Goal: Navigation & Orientation: Find specific page/section

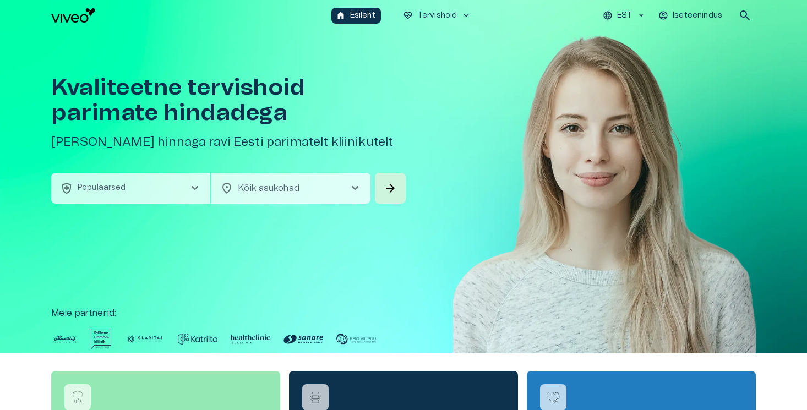
click at [182, 197] on button "health_and_safety Populaarsed chevron_right" at bounding box center [130, 188] width 159 height 31
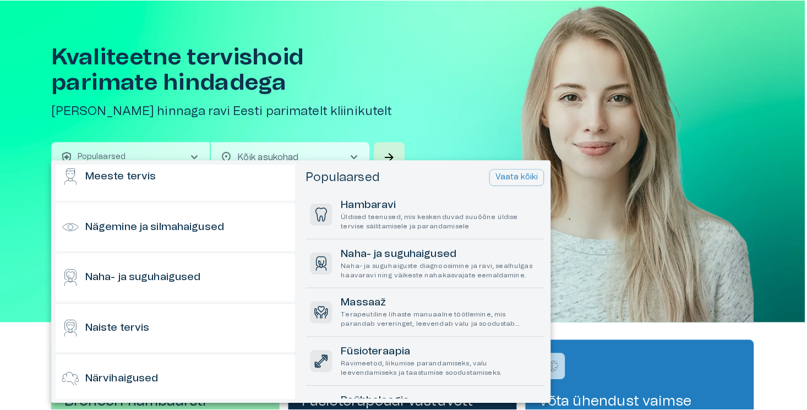
scroll to position [431, 0]
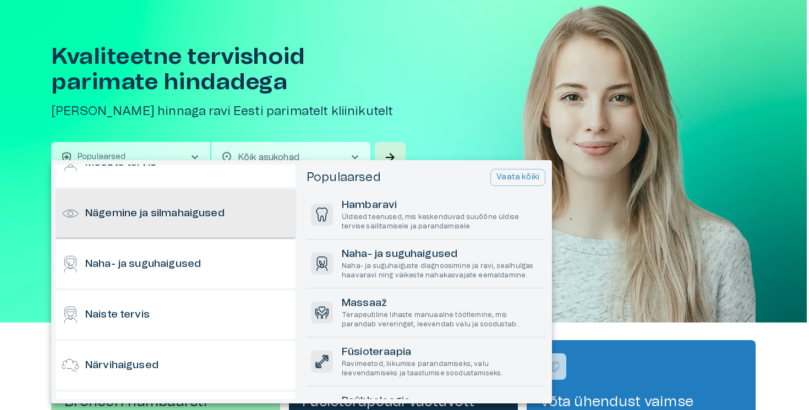
click at [184, 216] on h6 "Nägemine ja silmahaigused" at bounding box center [154, 213] width 139 height 15
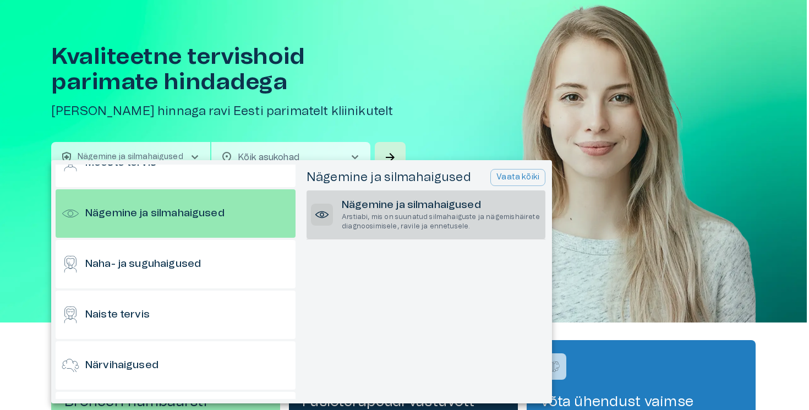
click at [494, 203] on h6 "Nägemine ja silmahaigused" at bounding box center [441, 205] width 199 height 15
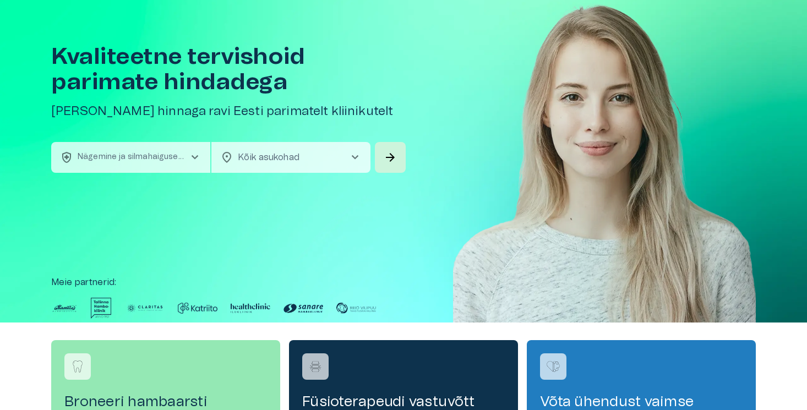
click at [367, 155] on div "location_on Kõik asukohad chevron_right ​" at bounding box center [290, 157] width 159 height 31
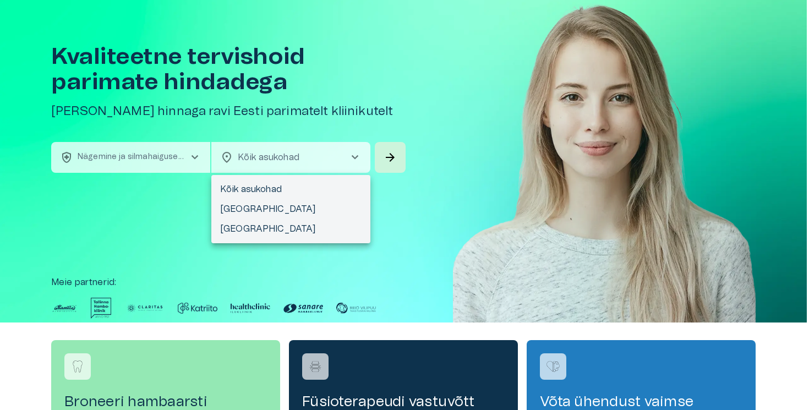
click at [391, 155] on div at bounding box center [404, 205] width 809 height 410
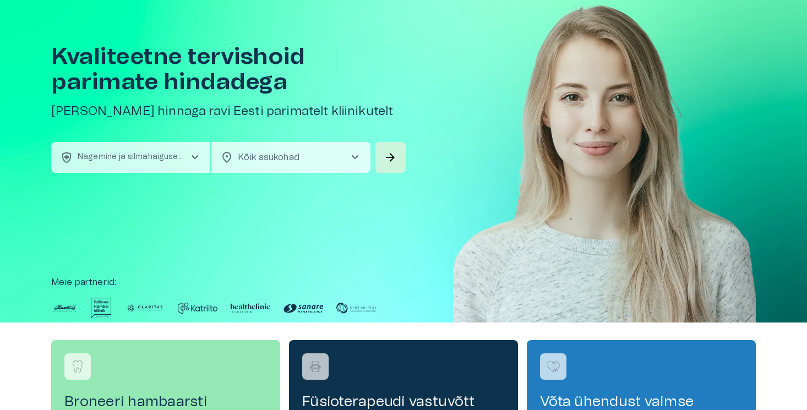
click at [391, 155] on span "arrow_forward" at bounding box center [390, 157] width 13 height 13
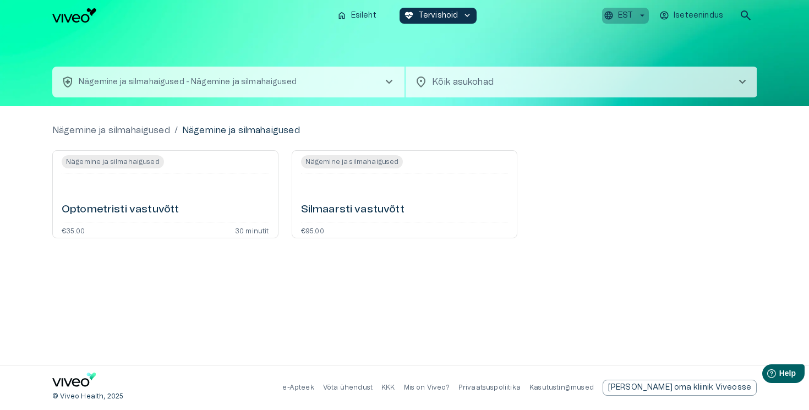
click at [629, 14] on p "EST" at bounding box center [625, 16] width 15 height 12
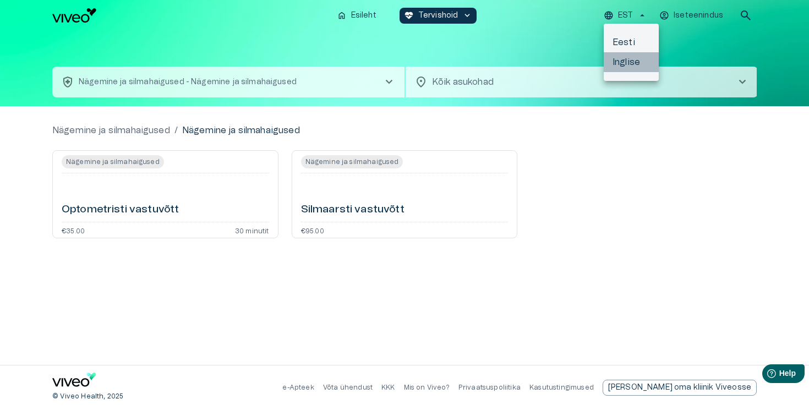
click at [627, 57] on li "Inglise" at bounding box center [631, 62] width 55 height 20
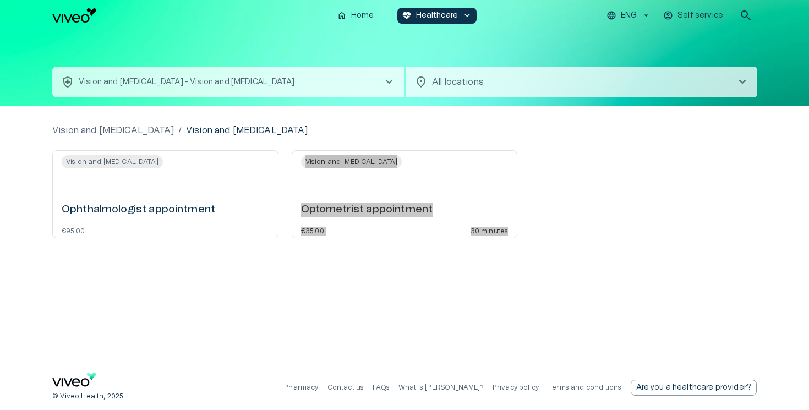
drag, startPoint x: 326, startPoint y: 210, endPoint x: 564, endPoint y: 11, distance: 310.2
click at [0, 0] on div "home Home [MEDICAL_DATA]_heart Healthcare keyboard_arrow_down ENG Self service …" at bounding box center [404, 205] width 809 height 410
drag, startPoint x: 203, startPoint y: 261, endPoint x: 589, endPoint y: 25, distance: 452.3
click at [0, 0] on div "home Home ecg_heart Healthcare keyboard_arrow_down ENG Self service search heal…" at bounding box center [404, 205] width 809 height 410
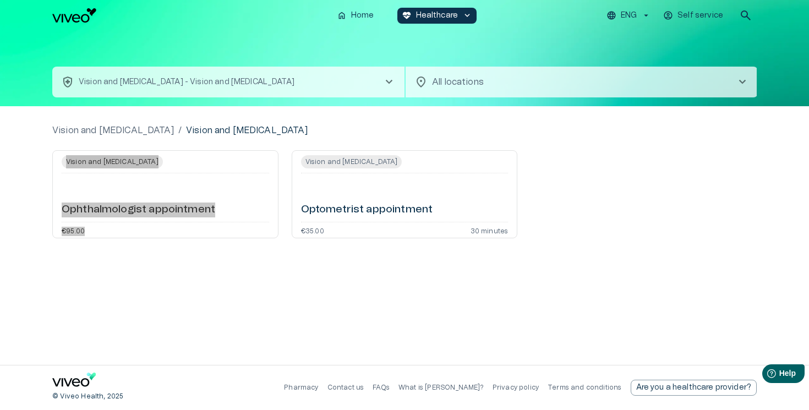
drag, startPoint x: 150, startPoint y: 210, endPoint x: 493, endPoint y: 19, distance: 392.2
click at [0, 0] on div "home Home ecg_heart Healthcare keyboard_arrow_down ENG Self service search heal…" at bounding box center [404, 205] width 809 height 410
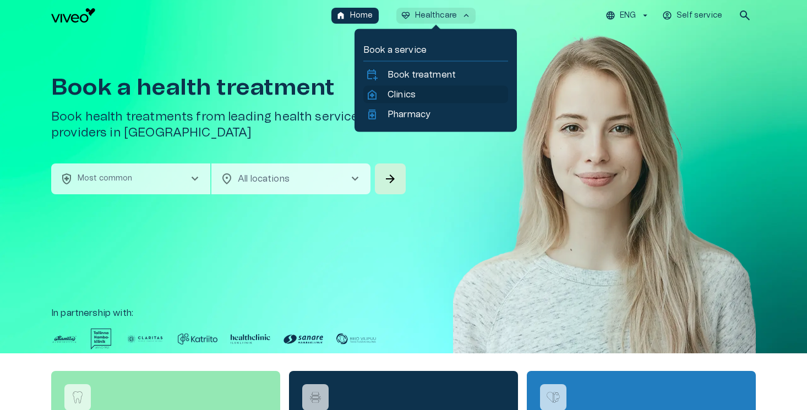
click at [409, 88] on p "Clinics" at bounding box center [401, 94] width 28 height 13
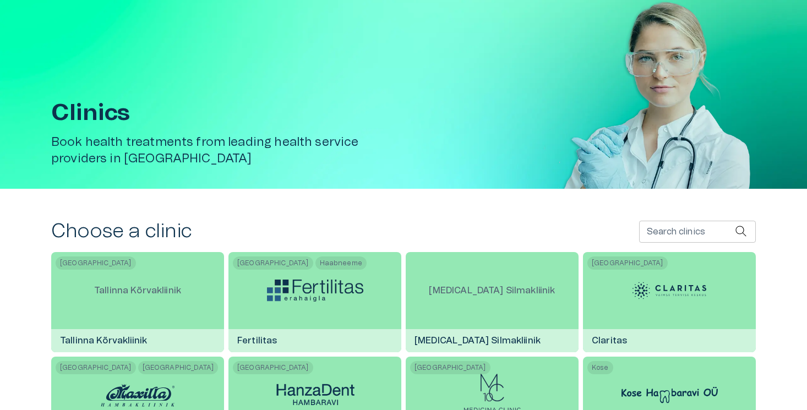
scroll to position [49, 0]
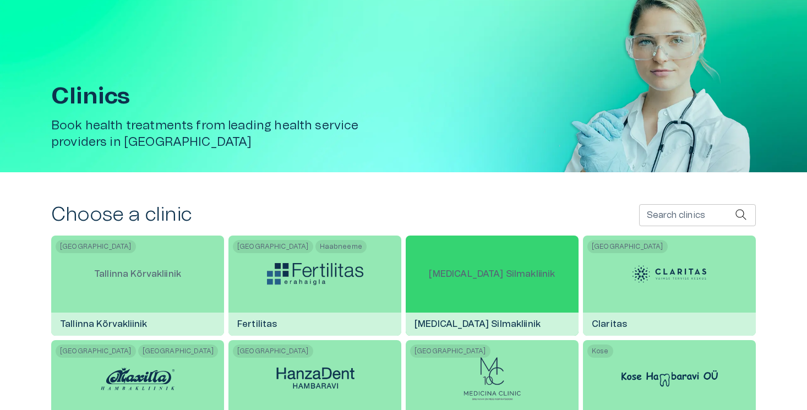
click at [456, 256] on div "[MEDICAL_DATA] Silmakliinik" at bounding box center [492, 274] width 144 height 77
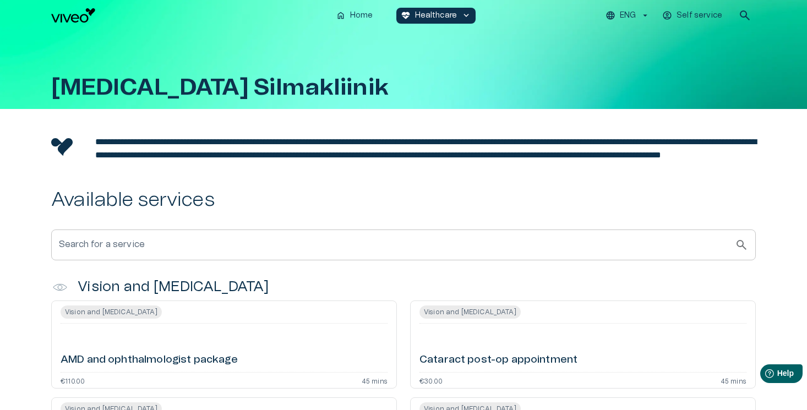
click at [624, 24] on div "ENG Self service search" at bounding box center [618, 15] width 276 height 22
click at [624, 14] on p "ENG" at bounding box center [628, 16] width 16 height 12
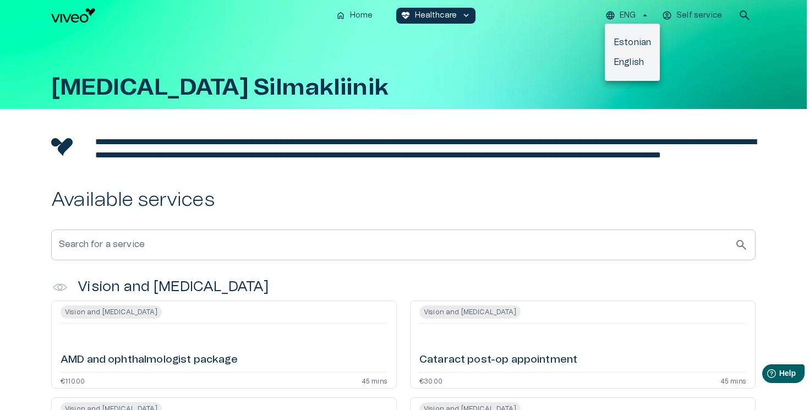
click at [625, 38] on li "Estonian" at bounding box center [632, 42] width 55 height 20
